Goal: Navigation & Orientation: Find specific page/section

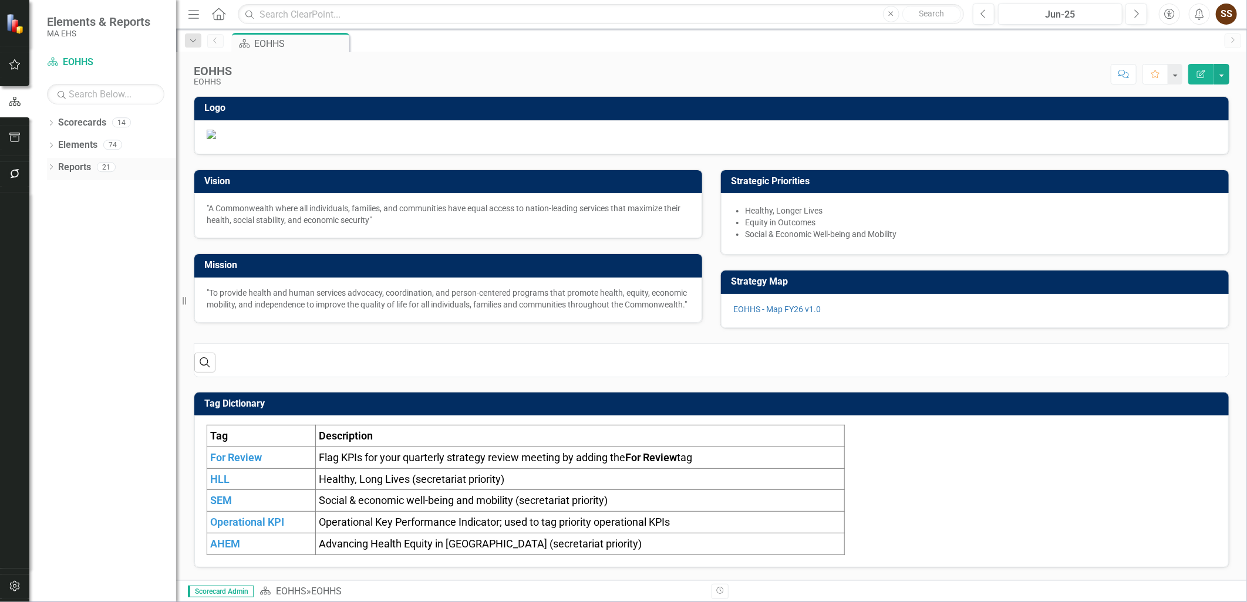
click at [91, 173] on link "Reports" at bounding box center [74, 168] width 33 height 14
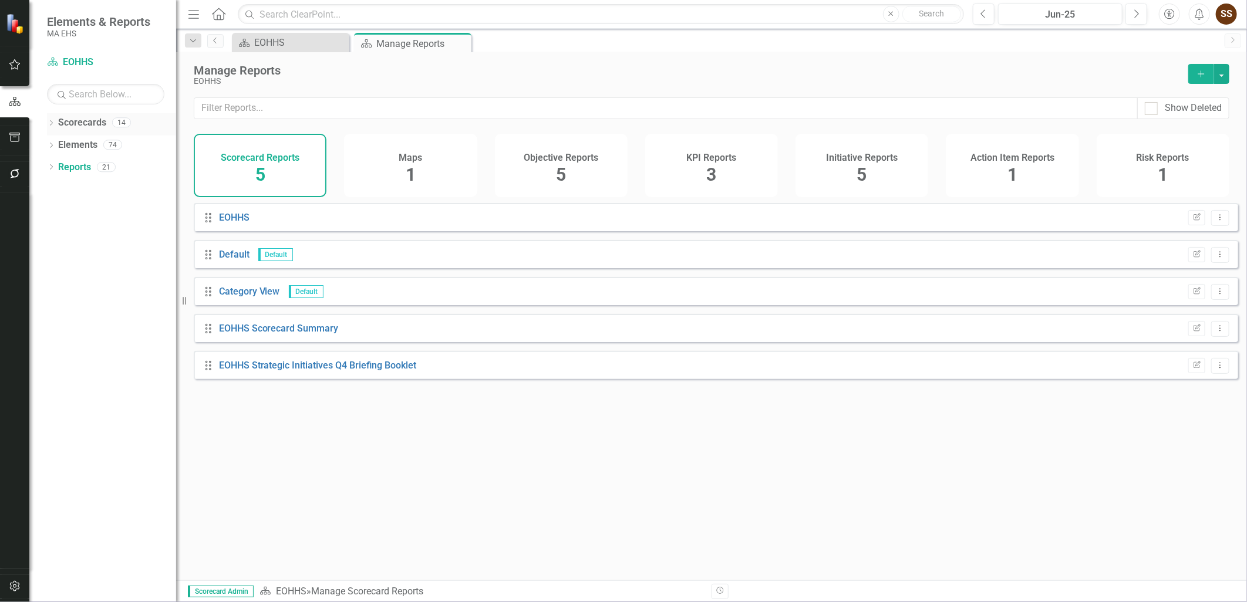
click at [86, 122] on link "Scorecards" at bounding box center [82, 123] width 48 height 14
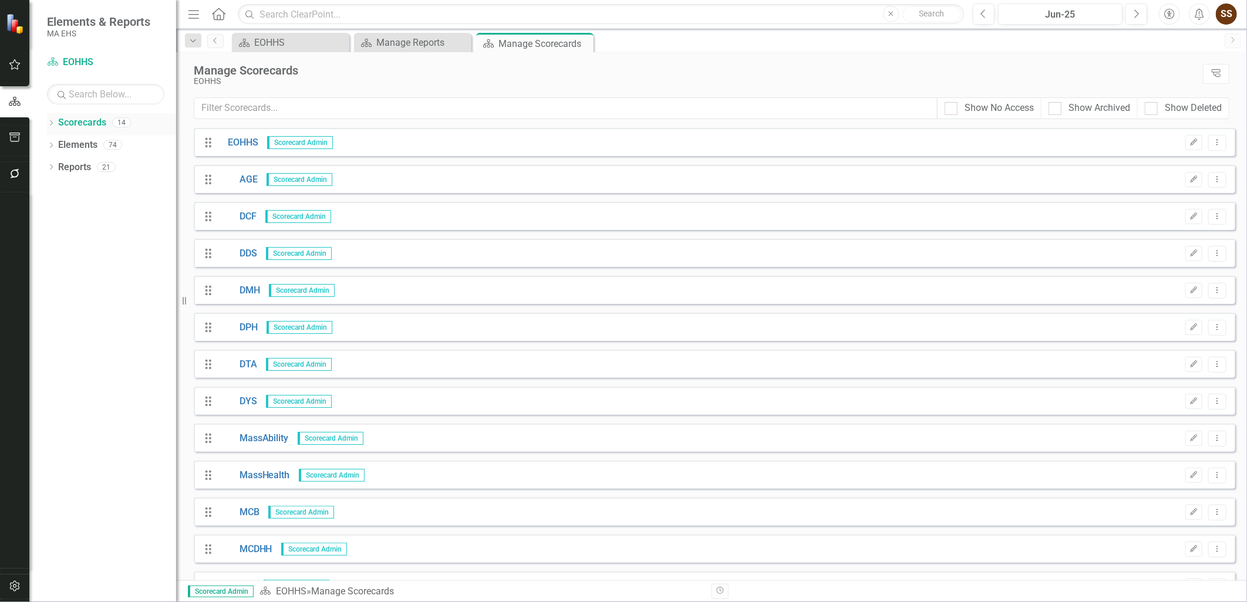
click at [52, 124] on icon "Dropdown" at bounding box center [51, 124] width 8 height 6
click at [55, 141] on icon "Dropdown" at bounding box center [57, 144] width 9 height 7
click at [101, 382] on div "MCDHH" at bounding box center [126, 389] width 100 height 19
click at [100, 388] on link "MCDHH" at bounding box center [126, 390] width 100 height 14
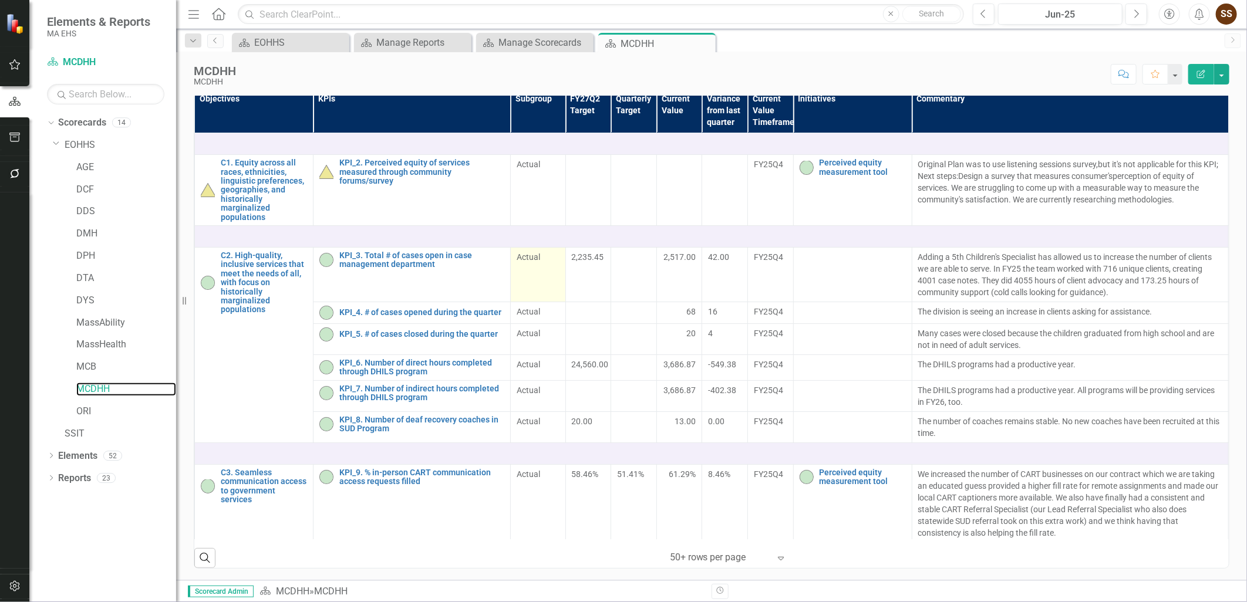
scroll to position [391, 0]
click at [185, 558] on div "Objectives KPIs Subgroup FY27Q2 Target Quarterly Target Current Value Variance …" at bounding box center [711, 320] width 1053 height 497
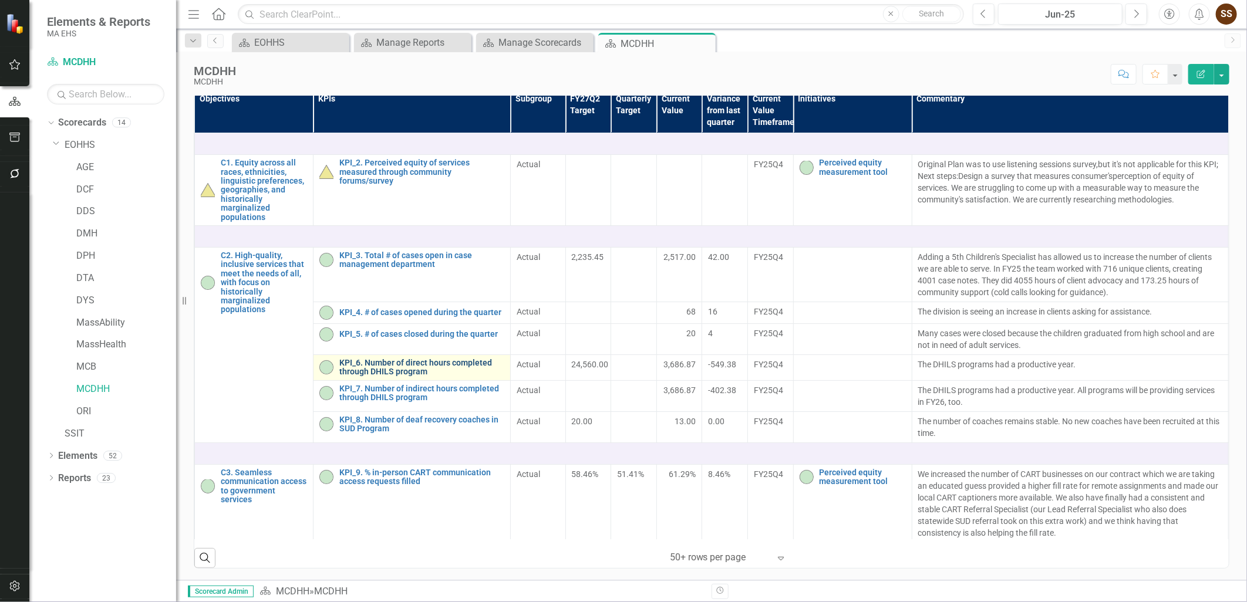
scroll to position [0, 0]
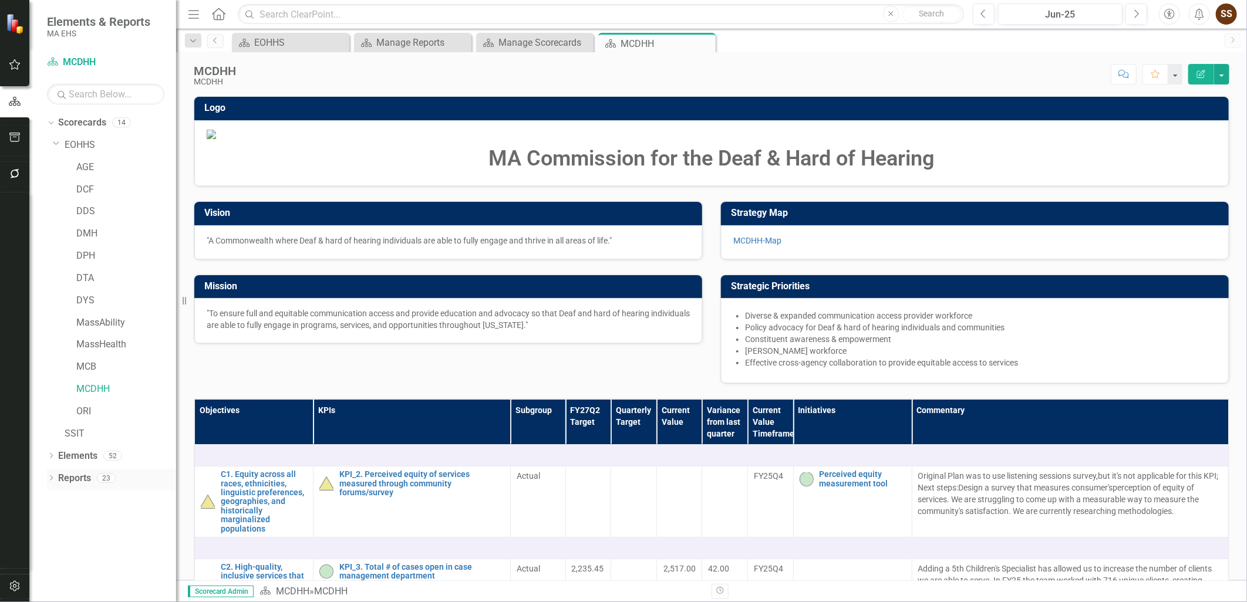
click at [47, 477] on icon "Dropdown" at bounding box center [51, 479] width 8 height 6
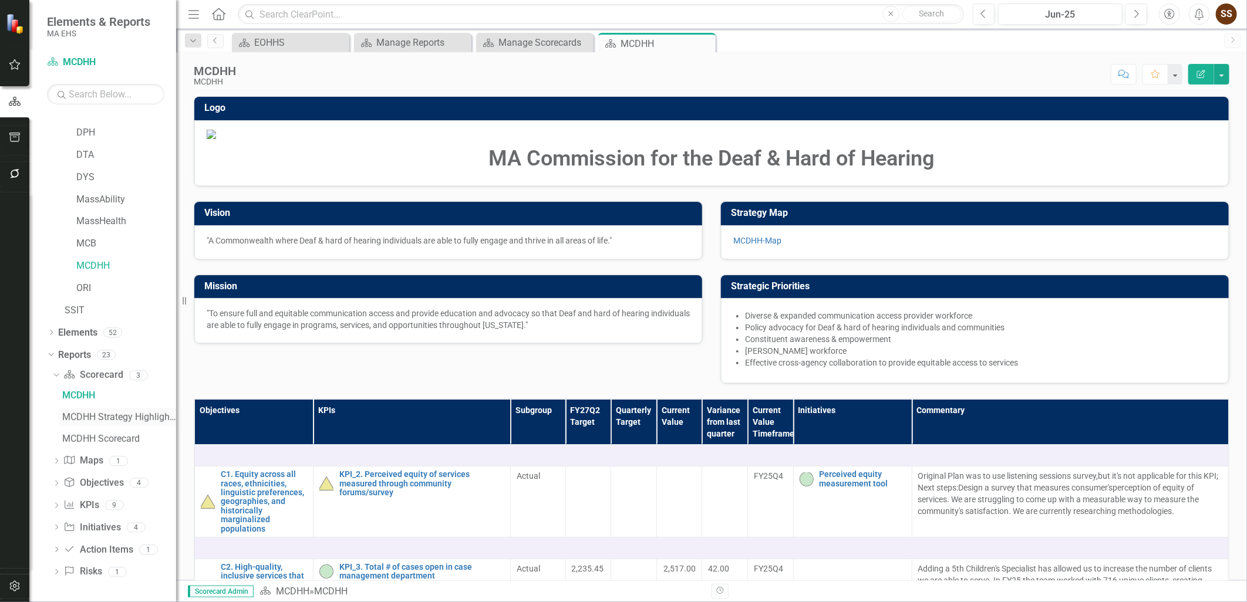
click at [91, 414] on div "MCDHH Strategy Highlights" at bounding box center [119, 417] width 114 height 11
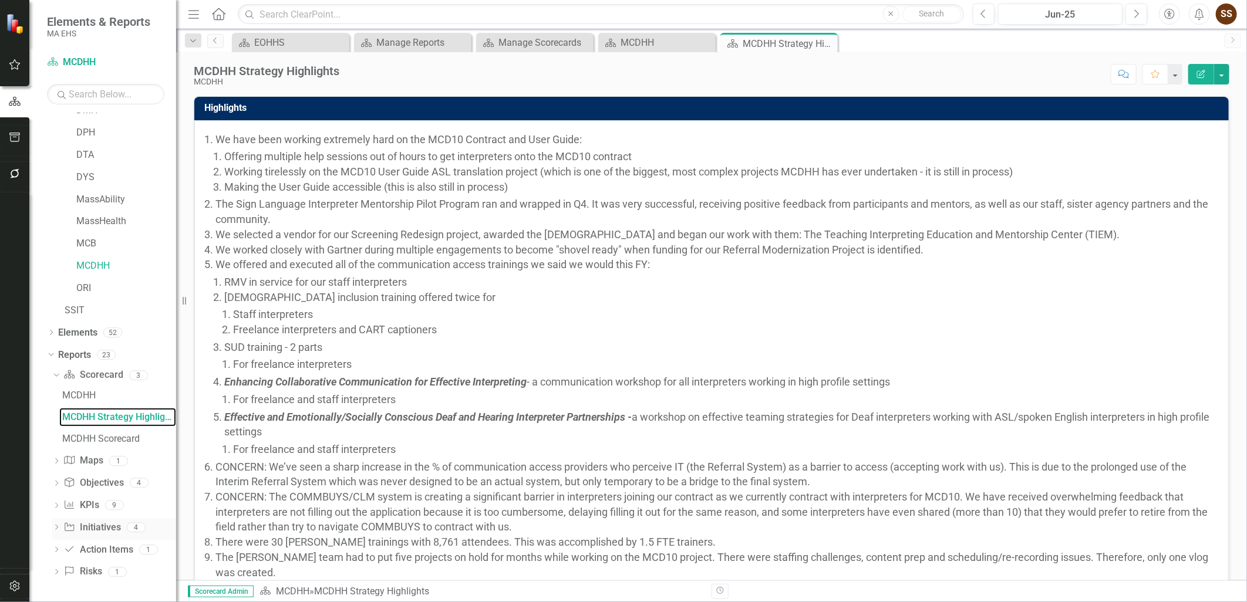
scroll to position [121, 0]
click at [54, 534] on icon "Dropdown" at bounding box center [56, 531] width 8 height 6
click at [78, 504] on div "Initiatives" at bounding box center [119, 509] width 114 height 11
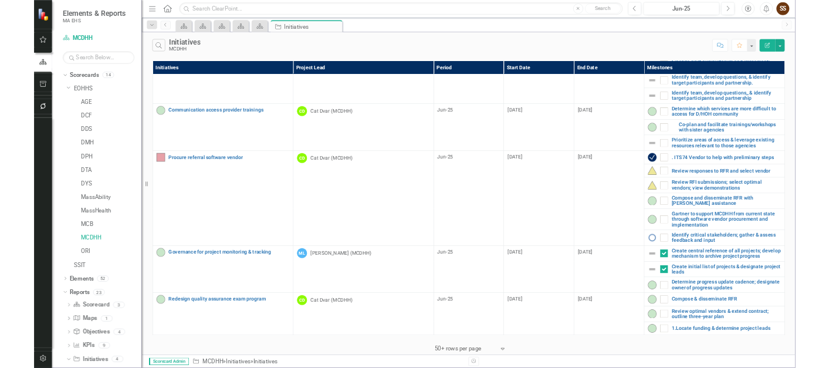
scroll to position [133, 0]
